Goal: Use online tool/utility: Utilize a website feature to perform a specific function

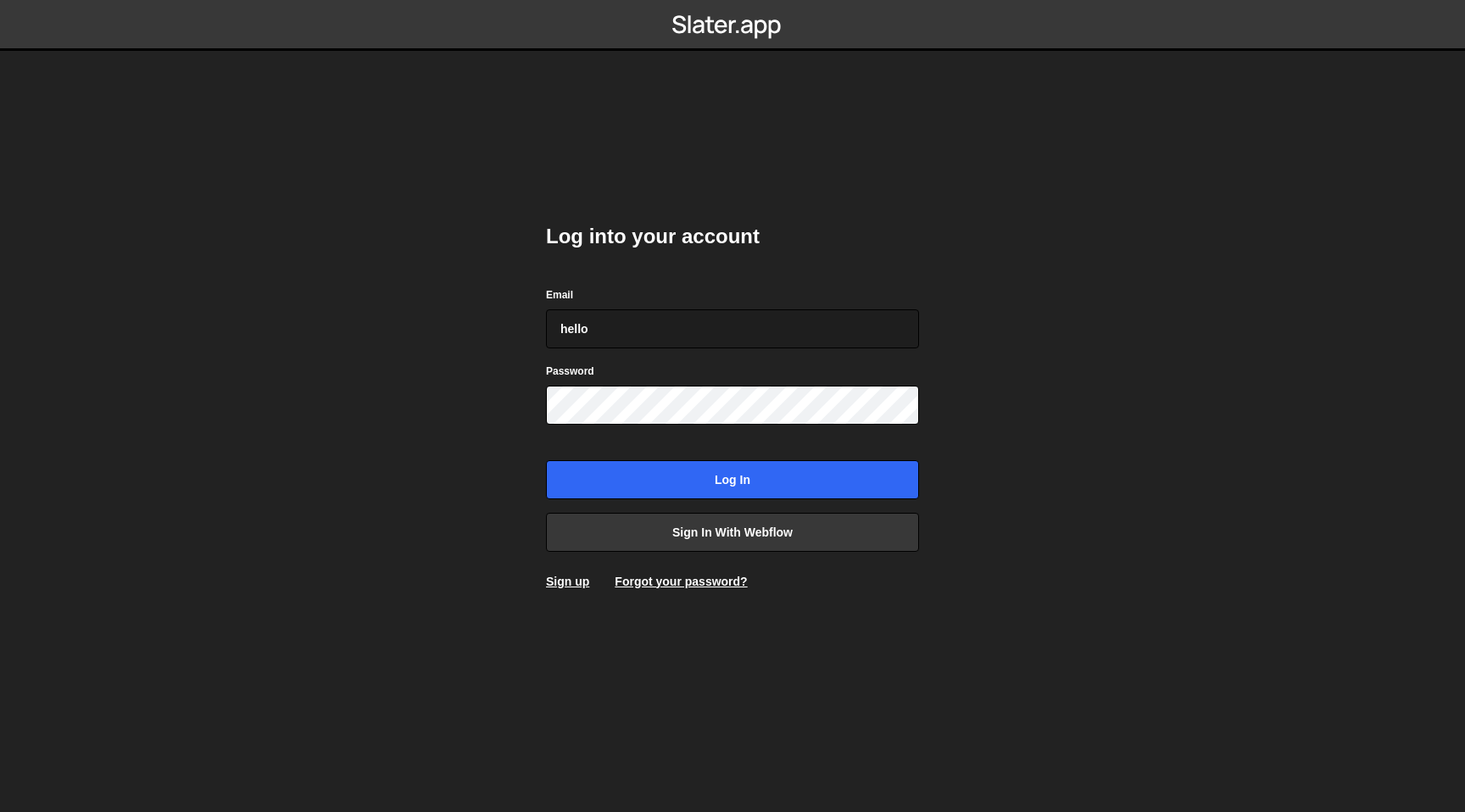
type input "hello"
type input "[EMAIL_ADDRESS][DOMAIN_NAME]"
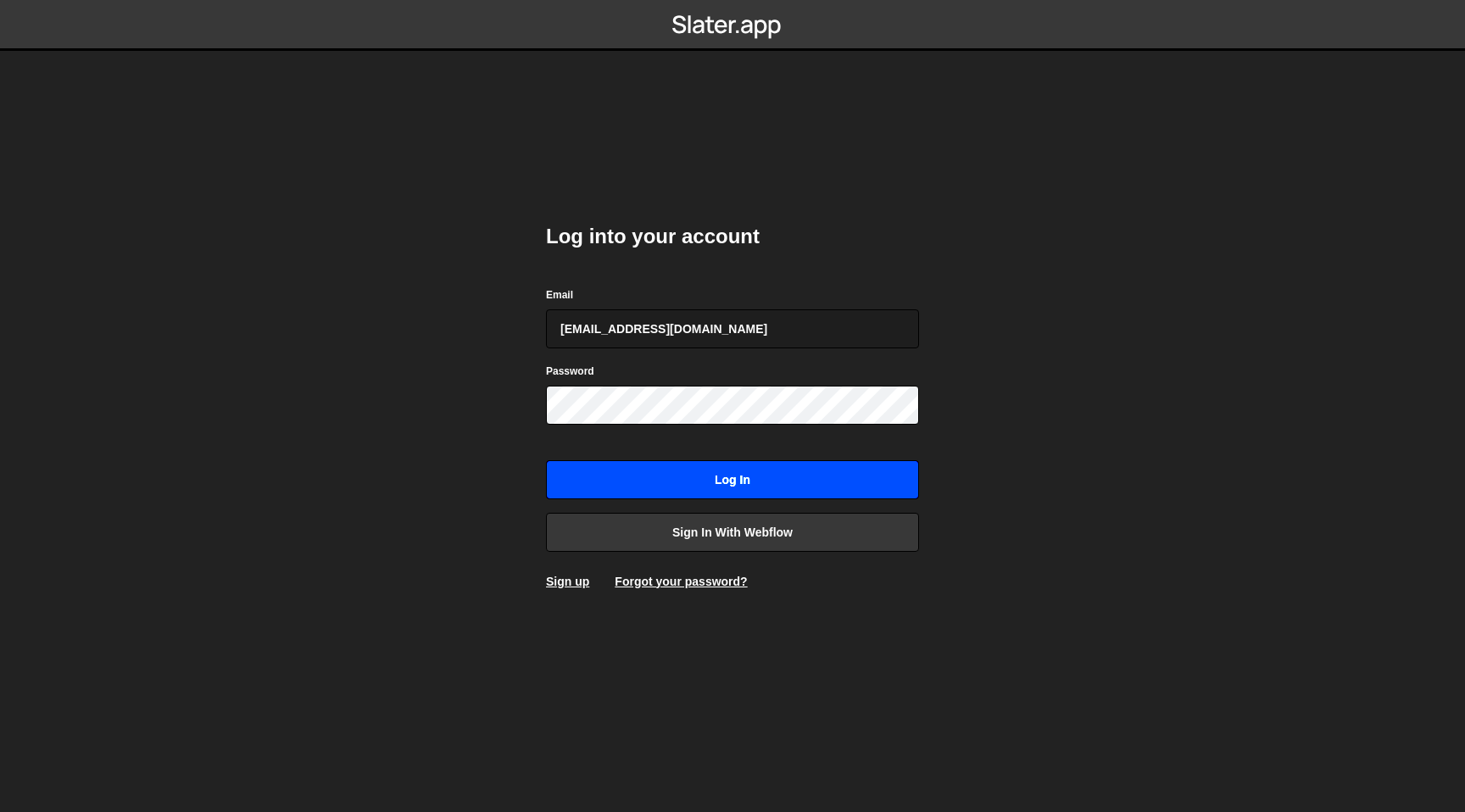
click at [661, 482] on input "Log in" at bounding box center [732, 479] width 373 height 39
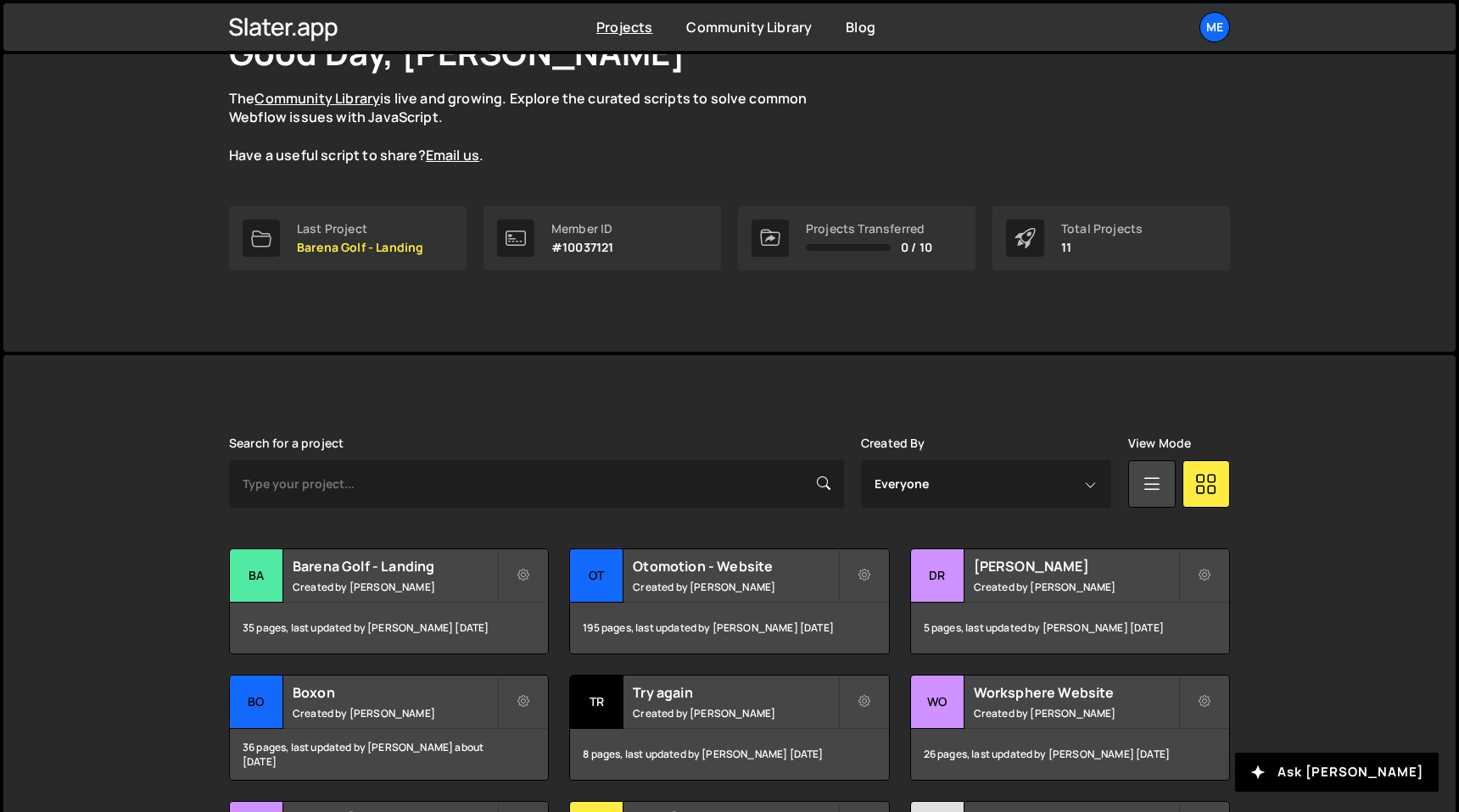
scroll to position [138, 0]
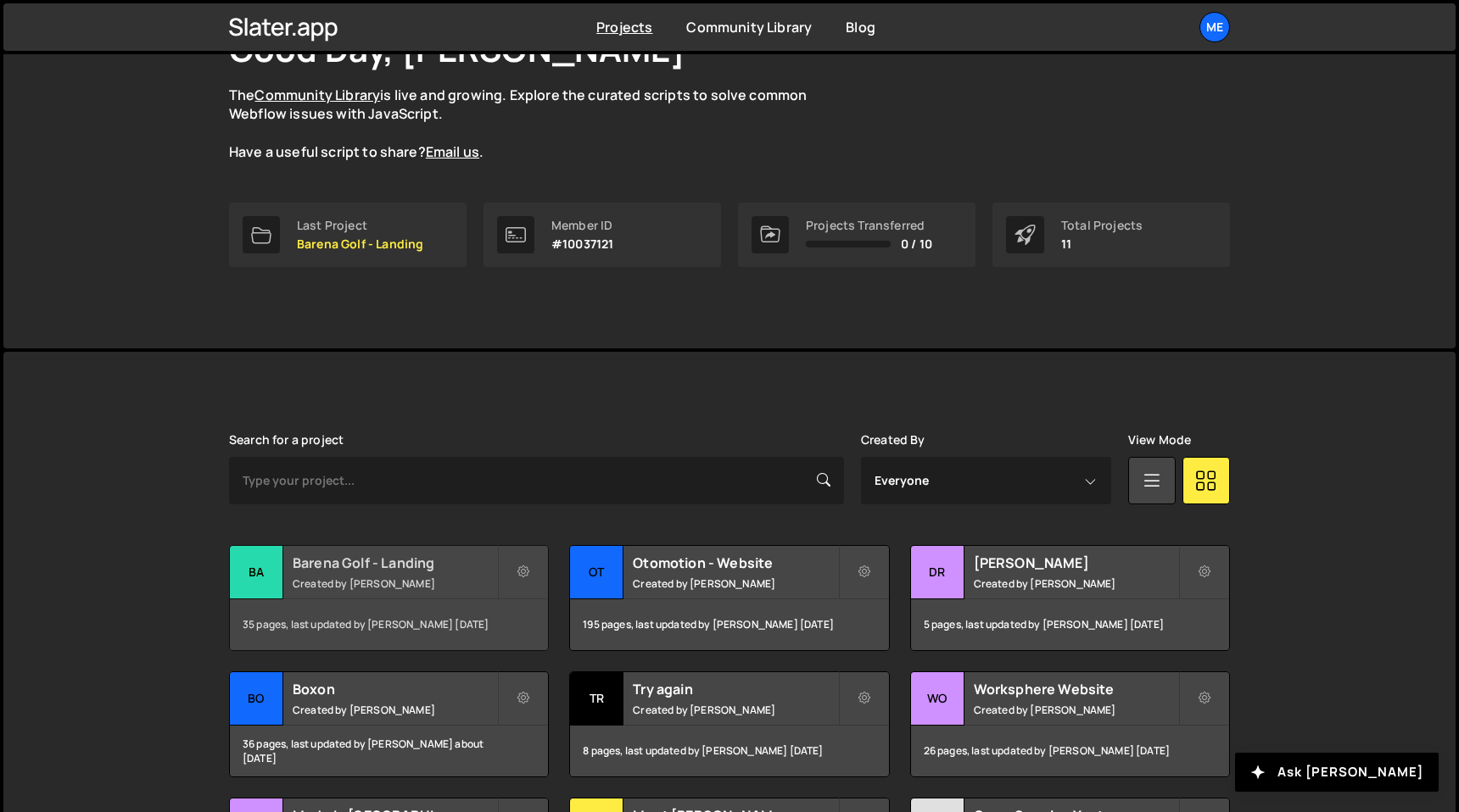
click at [386, 565] on h2 "Barena Golf - Landing" at bounding box center [394, 562] width 205 height 18
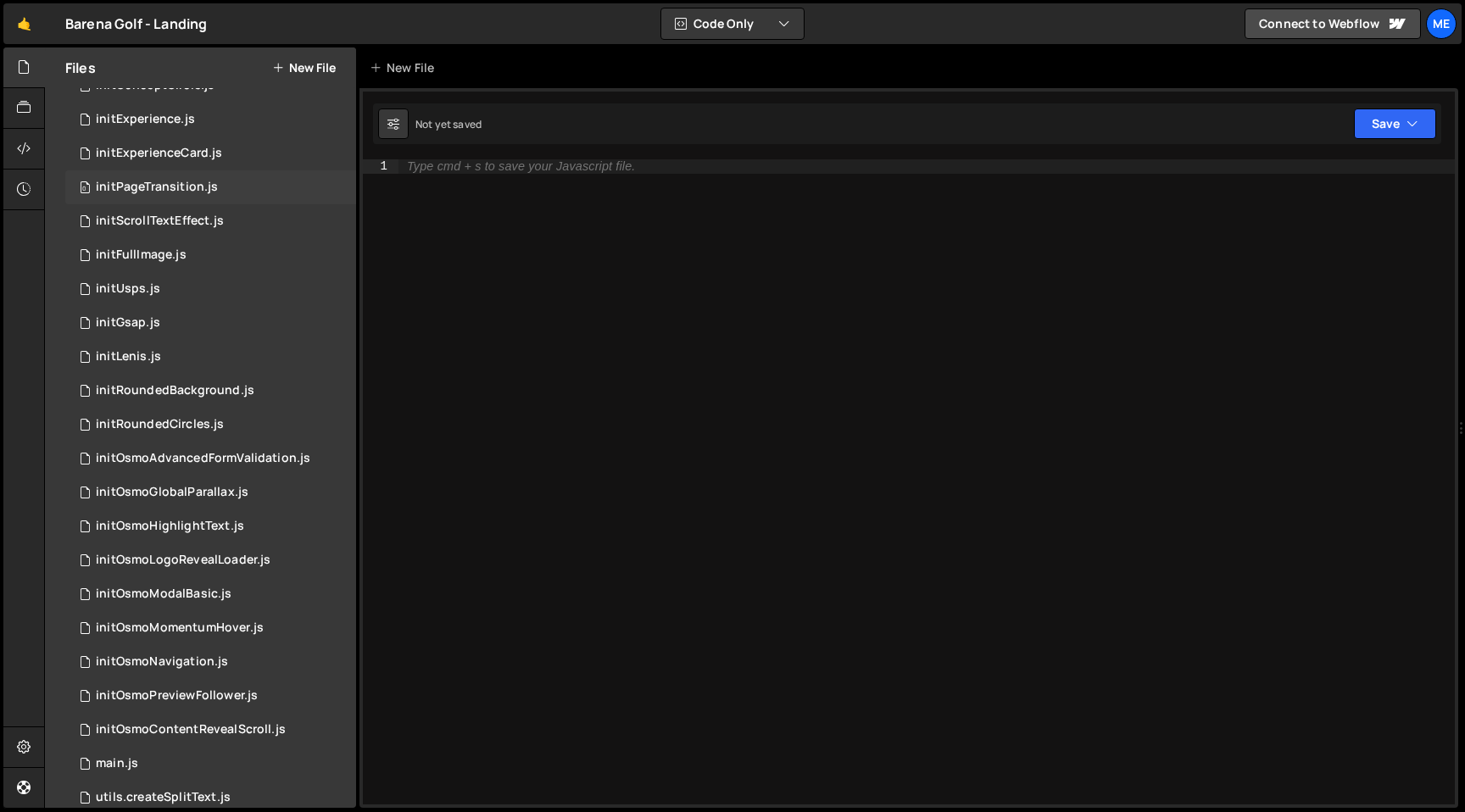
scroll to position [125, 0]
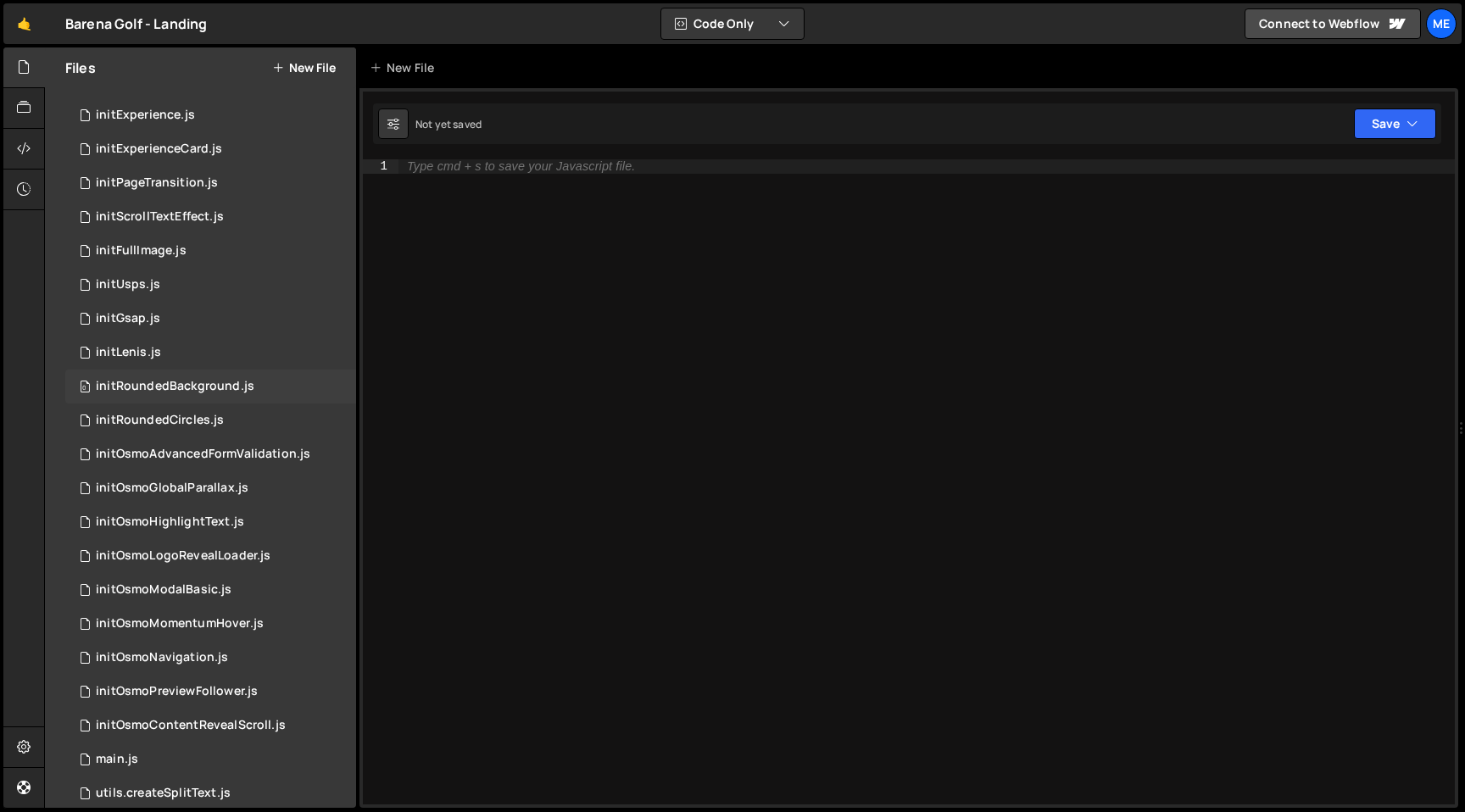
click at [197, 382] on div "initRoundedBackground.js" at bounding box center [175, 386] width 158 height 16
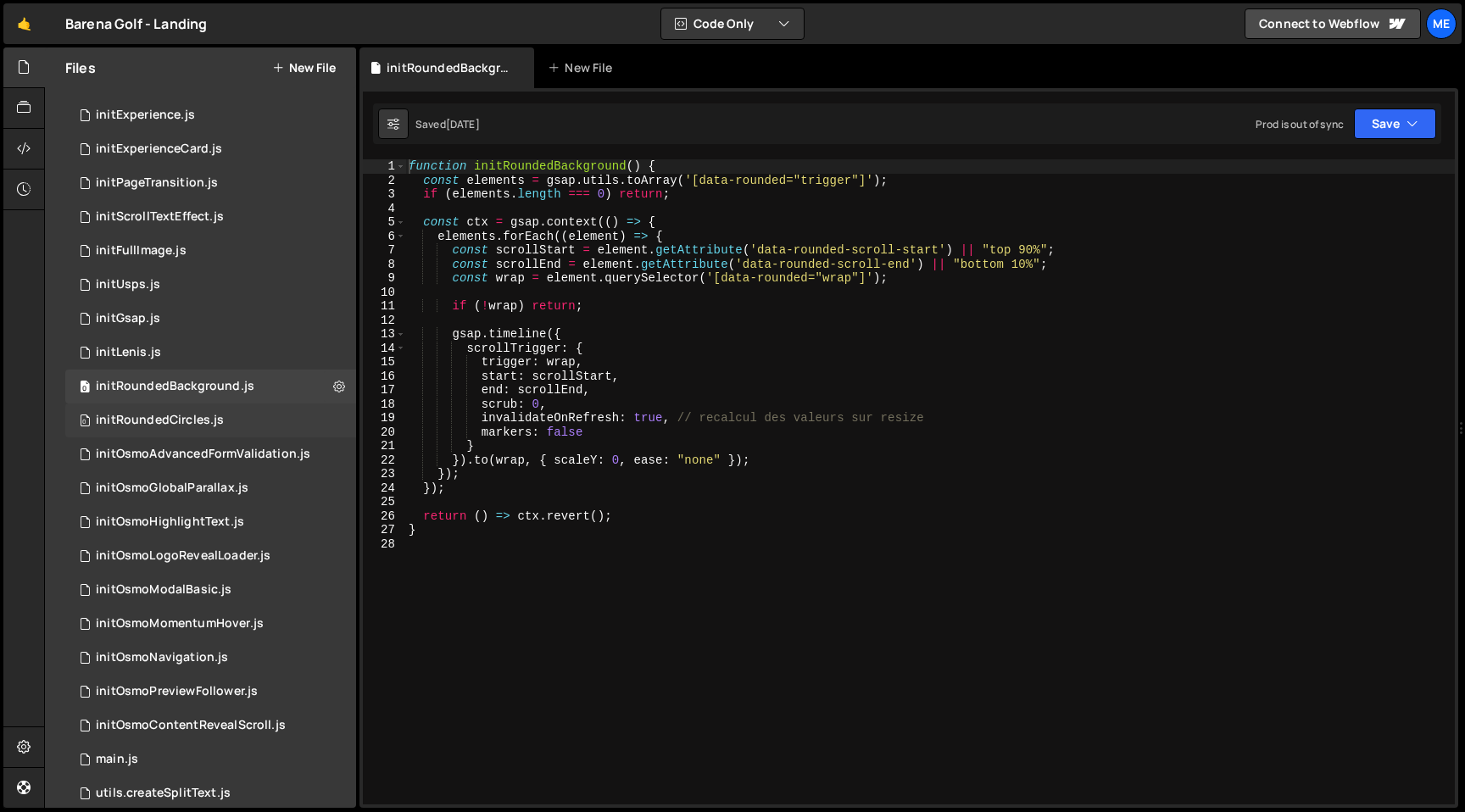
click at [196, 421] on div "initRoundedCircles.js" at bounding box center [160, 420] width 128 height 16
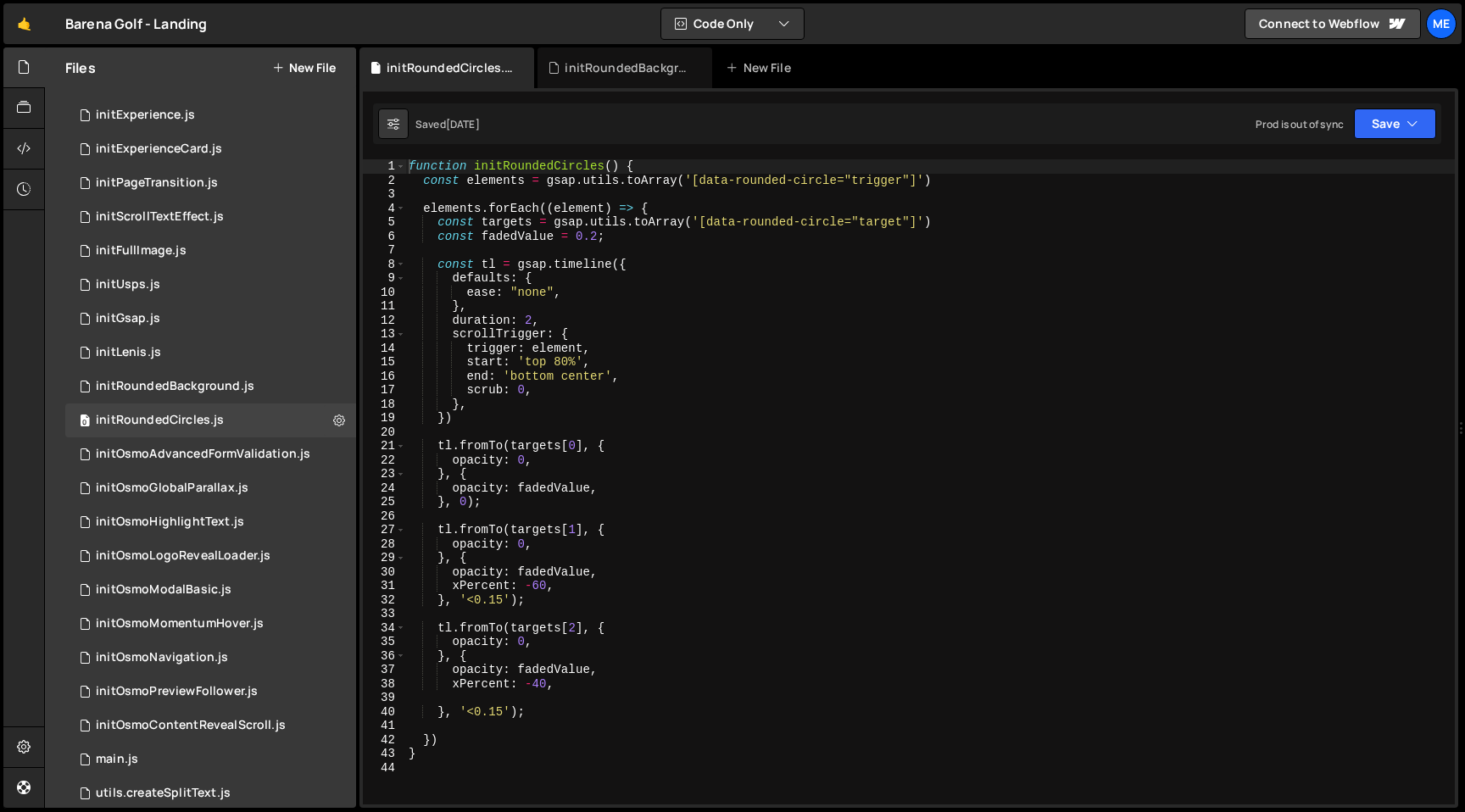
click at [560, 363] on div "function initRoundedCircles ( ) { const elements = gsap . utils . toArray ( '[d…" at bounding box center [929, 496] width 1049 height 673
click at [585, 377] on div "function initRoundedCircles ( ) { const elements = gsap . utils . toArray ( '[d…" at bounding box center [929, 496] width 1049 height 673
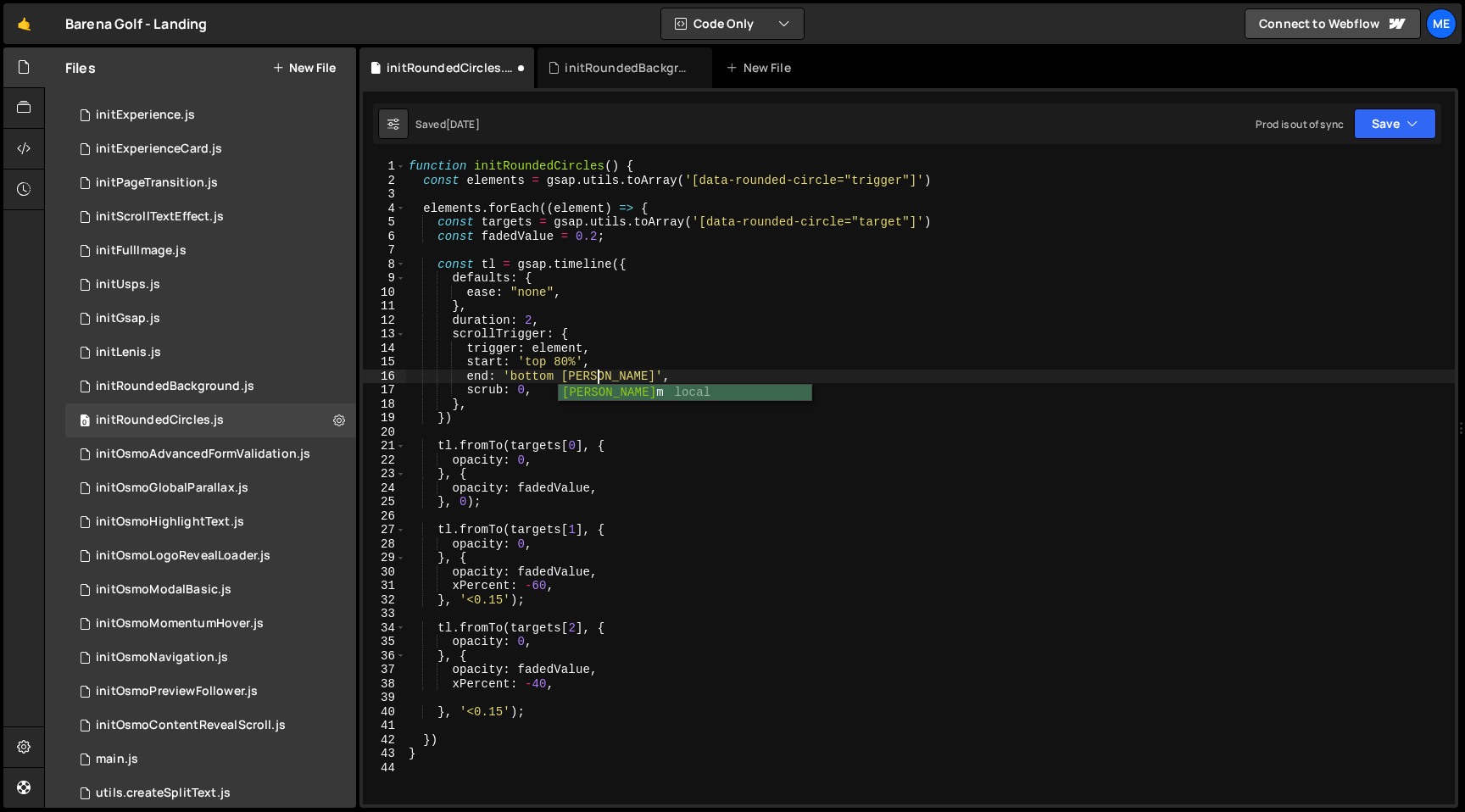
scroll to position [0, 14]
type textarea "end: 'bottom bottom',"
click at [152, 761] on div "0 main.js 0" at bounding box center [211, 759] width 291 height 34
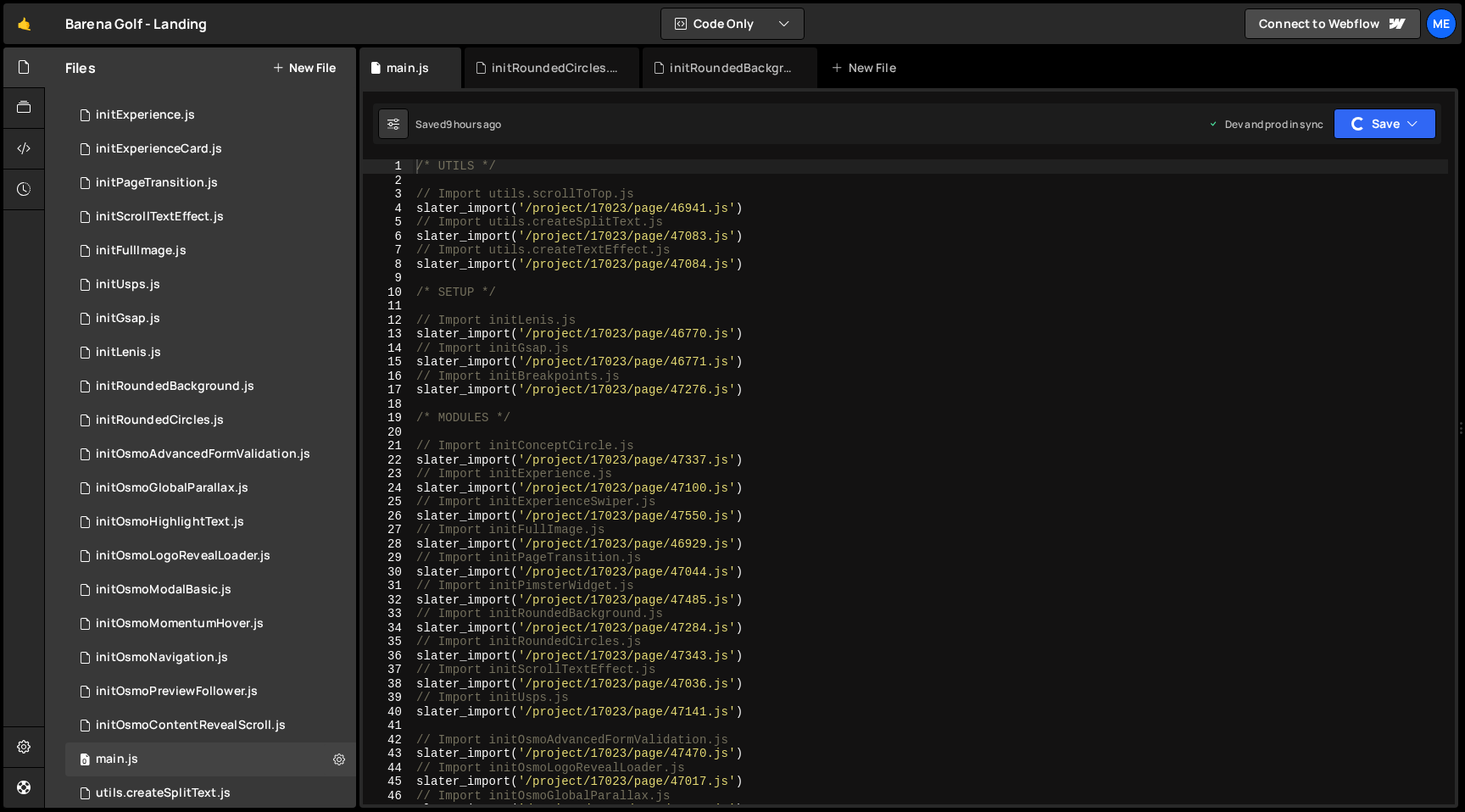
type textarea "// Import initPageTransition.js"
click at [763, 557] on div "/* UTILS */ // Import utils.scrollToTop.js slater_import ( '/project/17023/page…" at bounding box center [929, 496] width 1035 height 673
